Goal: Check status

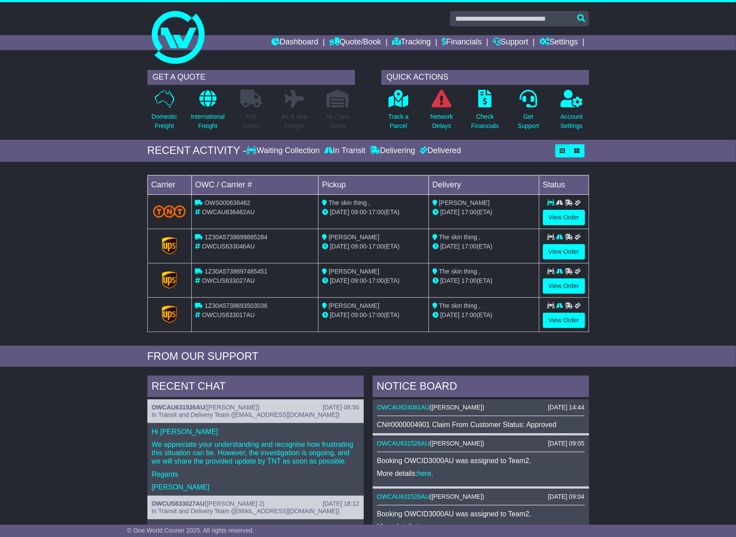
click at [224, 246] on span "OWCUS633046AU" at bounding box center [228, 246] width 53 height 7
copy span "OWCUS633046AU"
click at [398, 118] on p "Track a Parcel" at bounding box center [399, 121] width 20 height 18
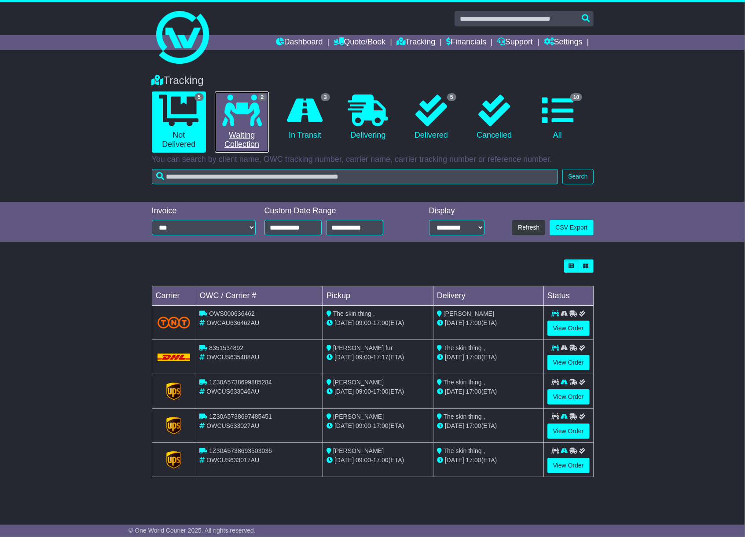
click at [238, 131] on link "2 Waiting Collection" at bounding box center [242, 122] width 54 height 61
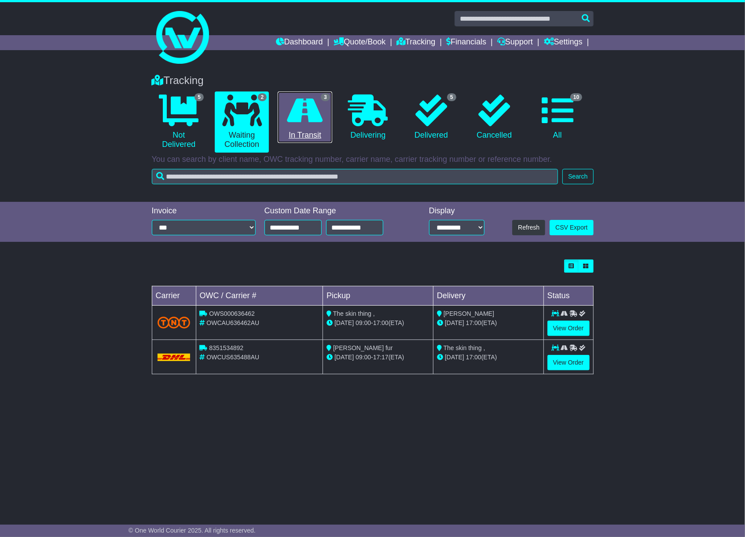
click at [314, 129] on link "3 In Transit" at bounding box center [305, 118] width 54 height 52
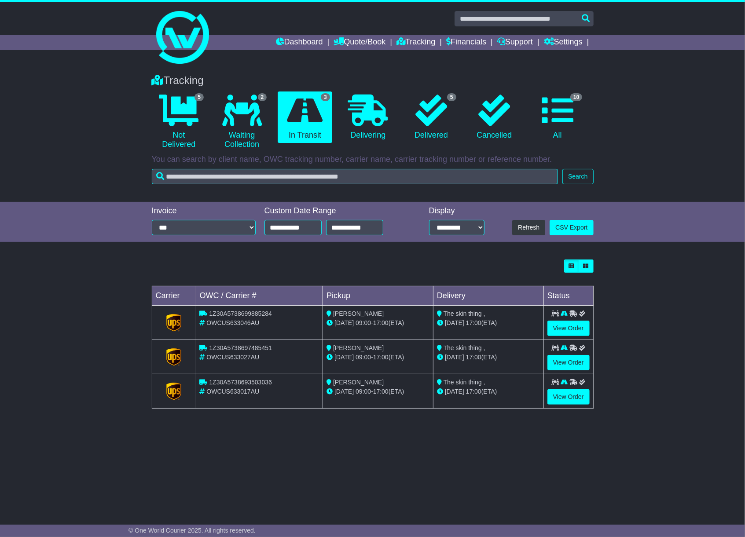
click at [242, 323] on span "OWCUS633046AU" at bounding box center [232, 323] width 53 height 7
copy span "OWCUS633046AU"
click at [236, 357] on span "OWCUS633027AU" at bounding box center [232, 357] width 53 height 7
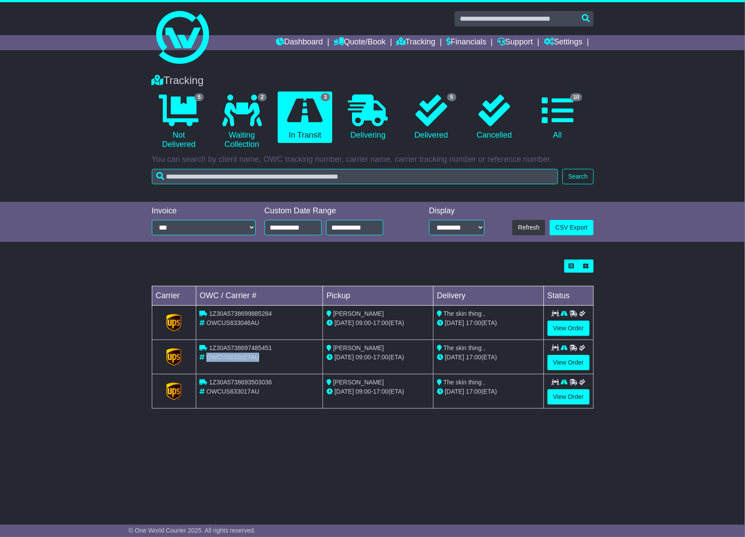
copy span "OWCUS633027AU"
click at [240, 323] on span "OWCUS633046AU" at bounding box center [232, 323] width 53 height 7
copy span "OWCUS633046AU"
